Goal: Use online tool/utility: Use online tool/utility

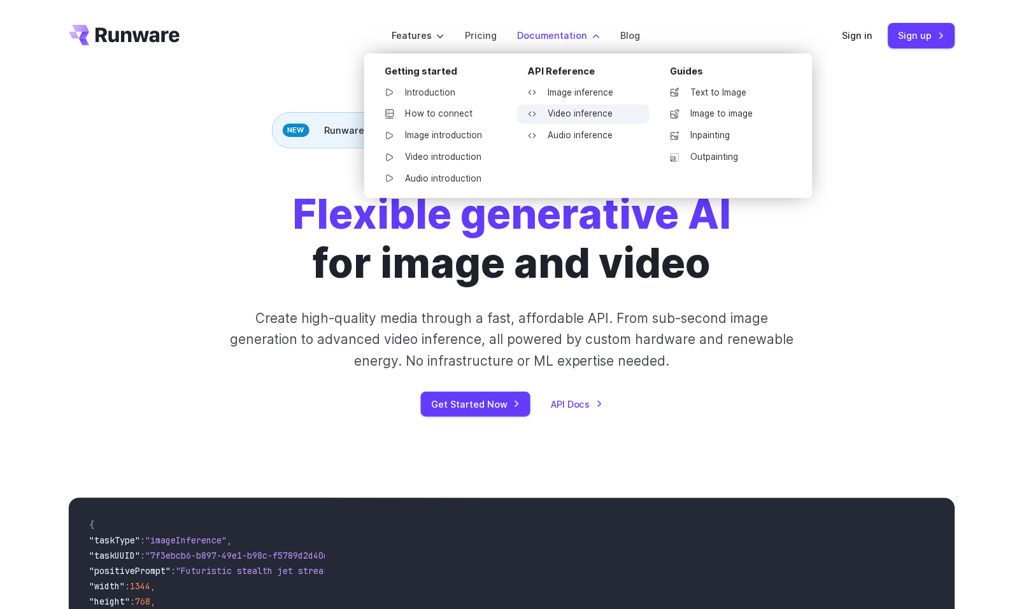
click at [564, 110] on link "Video inference" at bounding box center [583, 113] width 132 height 19
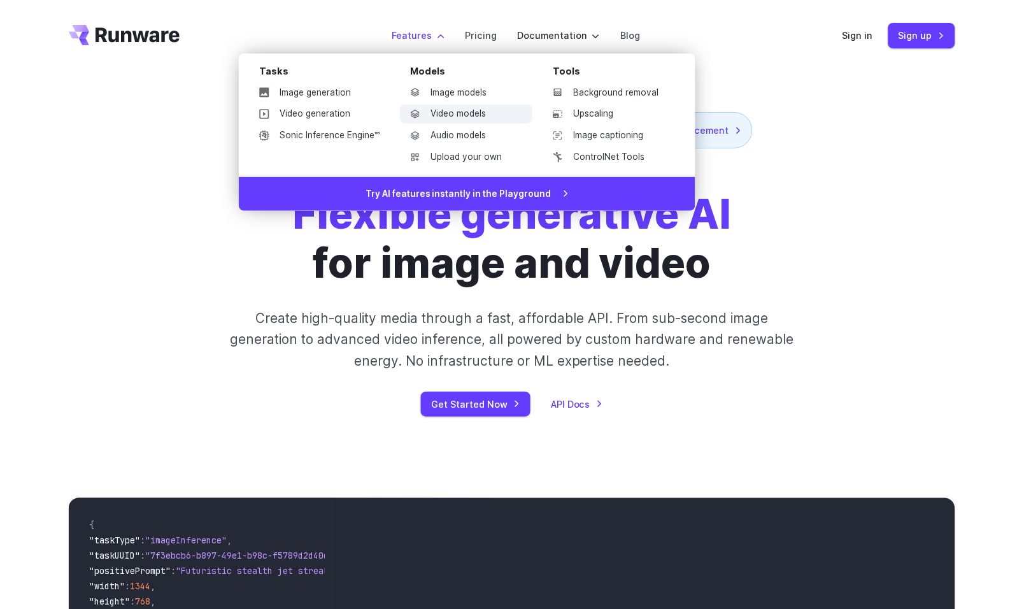
click at [450, 108] on link "Video models" at bounding box center [466, 113] width 132 height 19
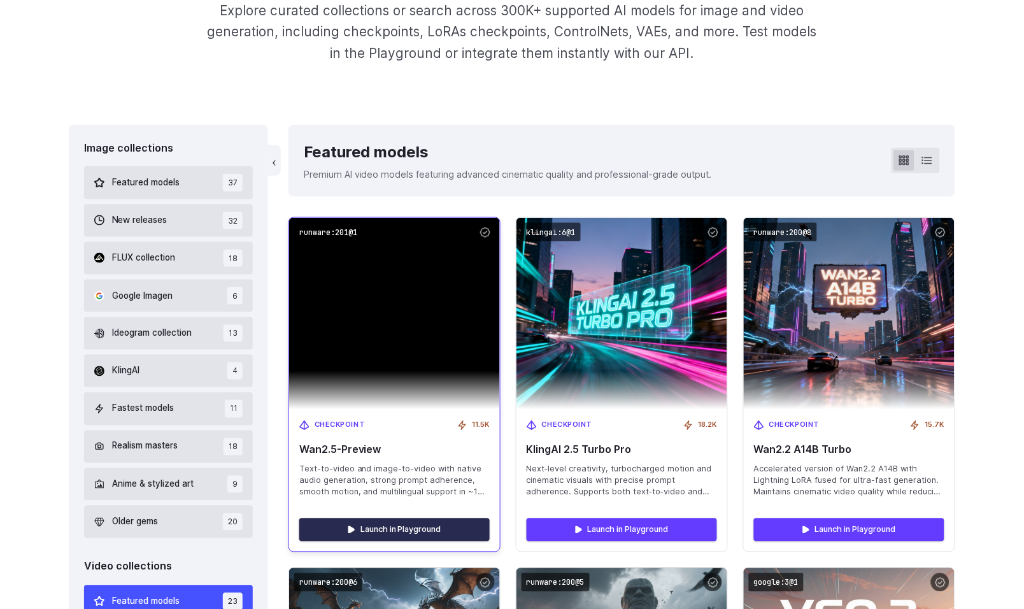
scroll to position [245, 0]
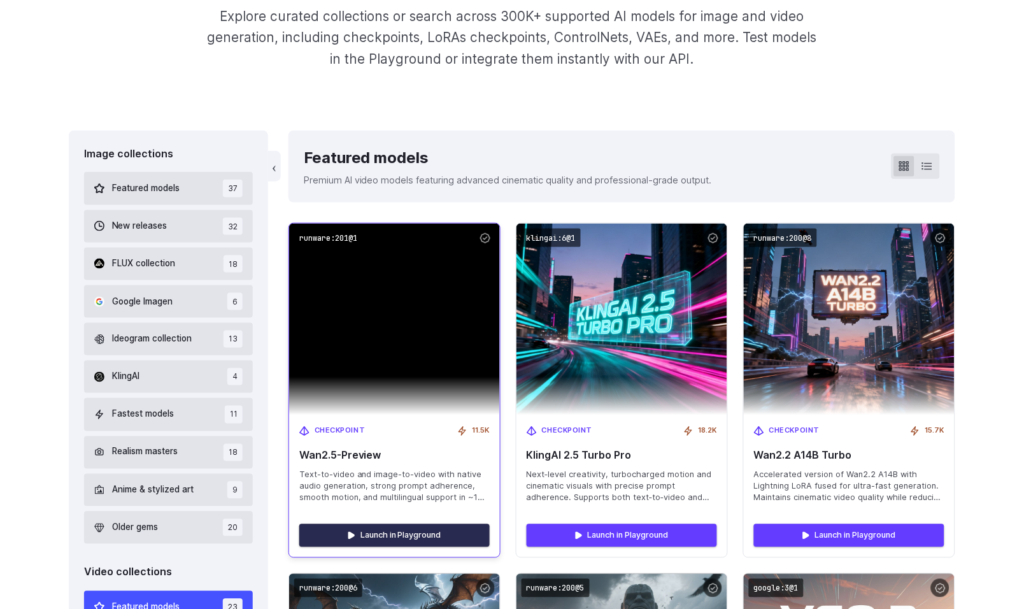
click at [403, 524] on link "Launch in Playground" at bounding box center [394, 535] width 190 height 23
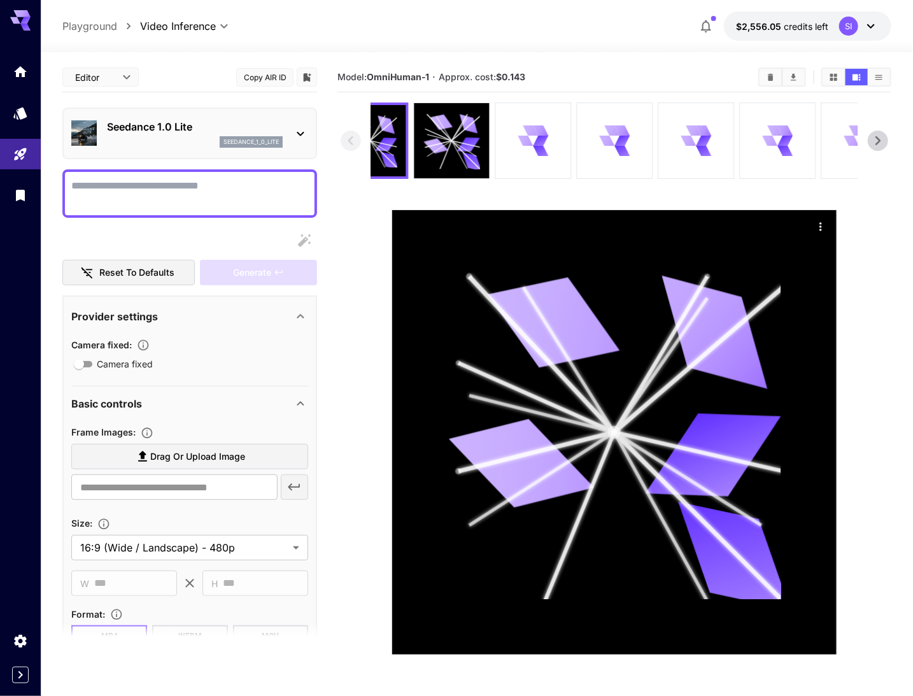
click at [157, 120] on p "Seedance 1.0 Lite" at bounding box center [195, 126] width 176 height 15
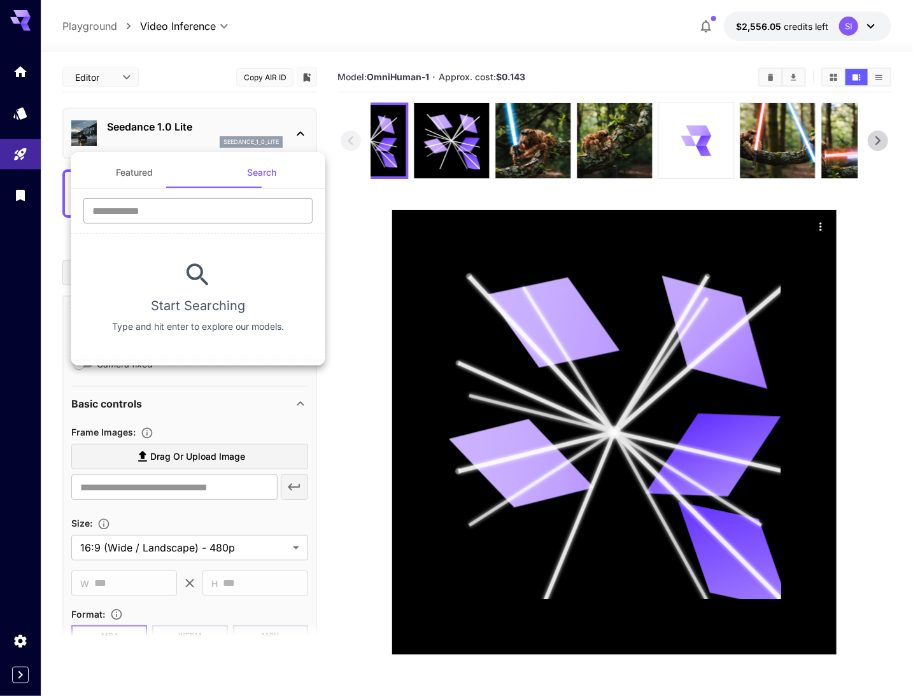
click at [165, 206] on input "text" at bounding box center [197, 210] width 229 height 25
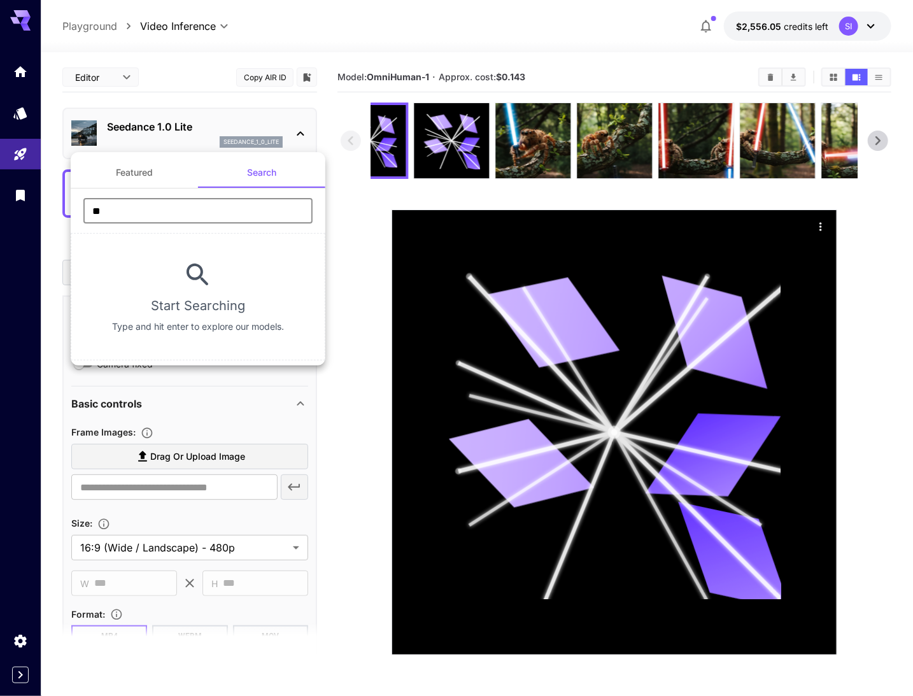
type input "***"
